Goal: Complete application form: Complete application form

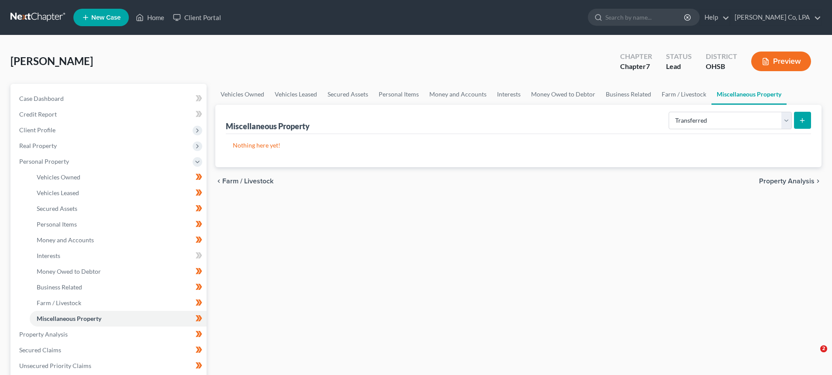
select select "transferred"
click at [799, 117] on icon "submit" at bounding box center [802, 120] width 7 height 7
select select "Ordinary ([DATE])"
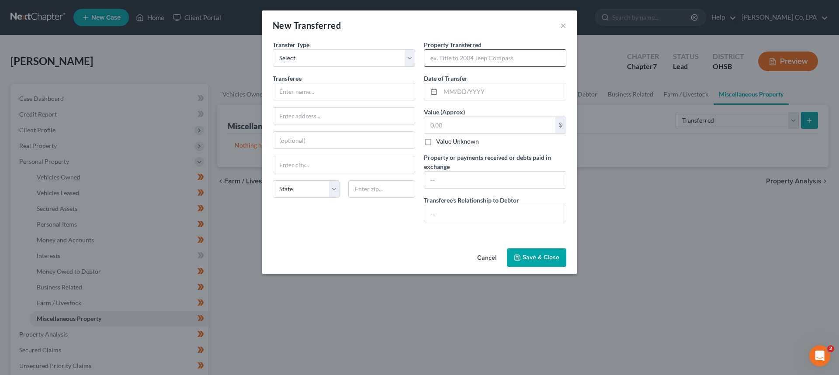
click at [425, 62] on input "text" at bounding box center [495, 58] width 142 height 17
type input "2015 Infinity Q50"
click at [342, 86] on input "text" at bounding box center [344, 91] width 142 height 17
type input "CarMax"
type input "2700 Farmers Dr"
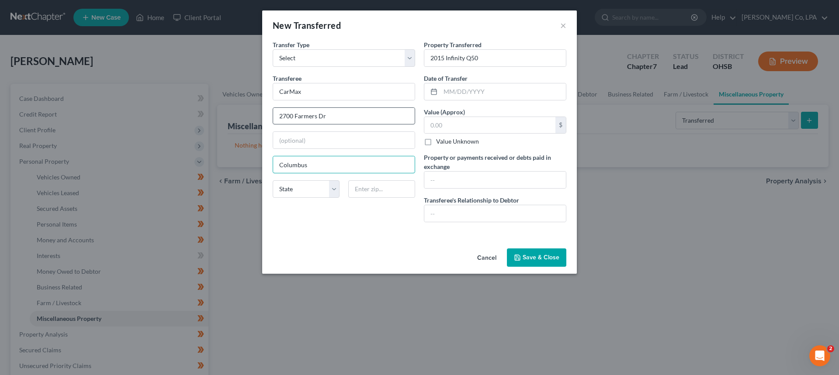
type input "Columbus"
select select "36"
type input "43235"
click at [487, 90] on input "text" at bounding box center [502, 91] width 125 height 17
type input "[DATE]"
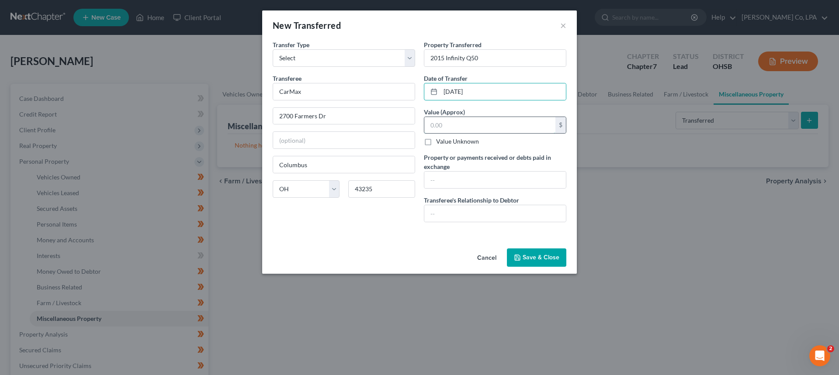
click at [473, 121] on input "text" at bounding box center [489, 125] width 131 height 17
type input "11,500"
click at [437, 187] on input "text" at bounding box center [495, 180] width 142 height 17
type input "$11,500"
click at [435, 215] on input "text" at bounding box center [495, 213] width 142 height 17
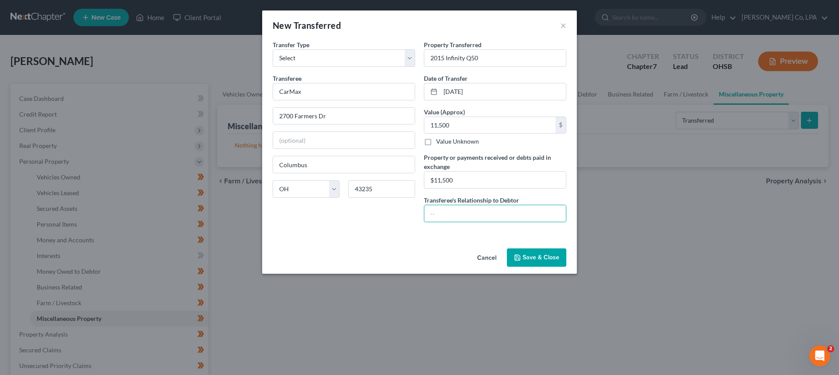
click at [536, 263] on button "Save & Close" at bounding box center [536, 258] width 59 height 18
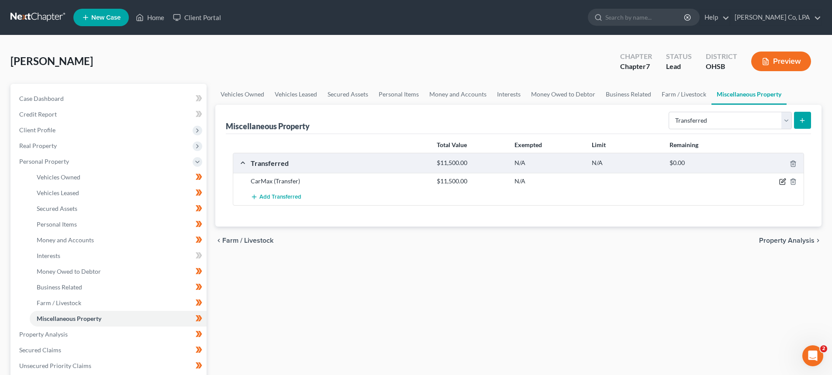
click at [785, 181] on icon "button" at bounding box center [782, 181] width 7 height 7
select select "Ordinary ([DATE])"
select select "36"
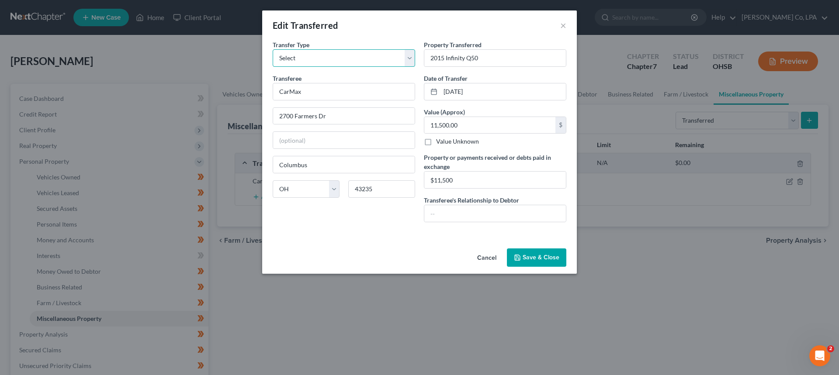
click at [349, 52] on select "Select Ordinary ([DATE]) [DATE]" at bounding box center [344, 57] width 142 height 17
click at [273, 49] on select "Select Ordinary ([DATE]) [DATE]" at bounding box center [344, 57] width 142 height 17
click at [542, 262] on button "Save & Close" at bounding box center [536, 258] width 59 height 18
